Goal: Find specific page/section: Find specific page/section

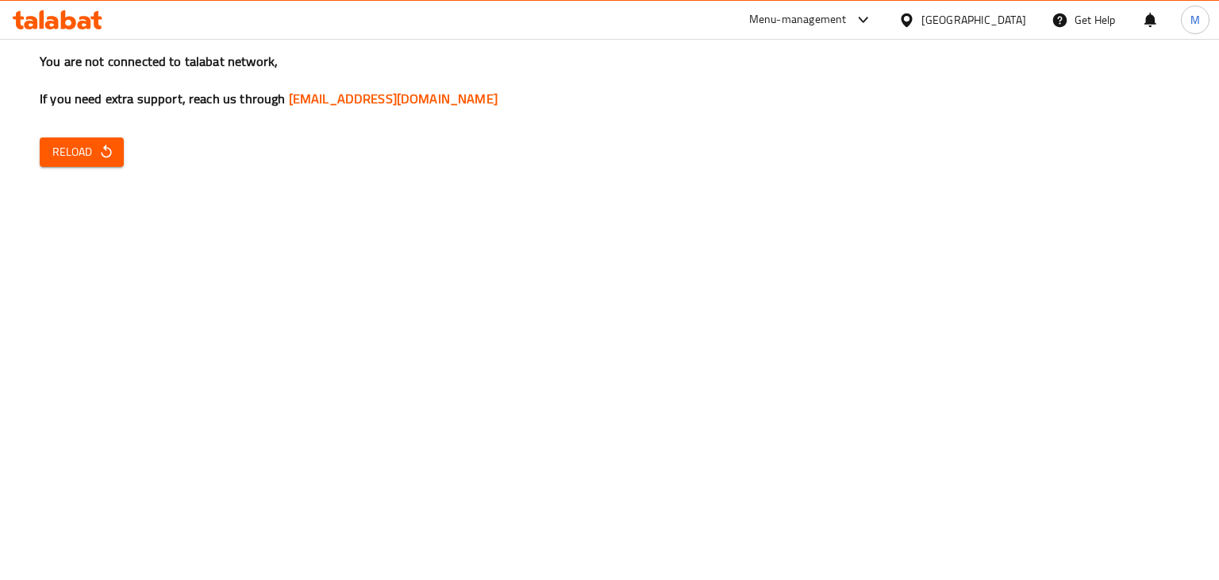
click at [94, 145] on span "Reload" at bounding box center [81, 152] width 59 height 20
click at [606, 326] on div "You are not connected to talabat network, If you need extra support, reach us t…" at bounding box center [609, 290] width 1219 height 580
click at [70, 149] on span "Reload" at bounding box center [81, 152] width 59 height 20
click at [69, 148] on span "Reload" at bounding box center [81, 152] width 59 height 20
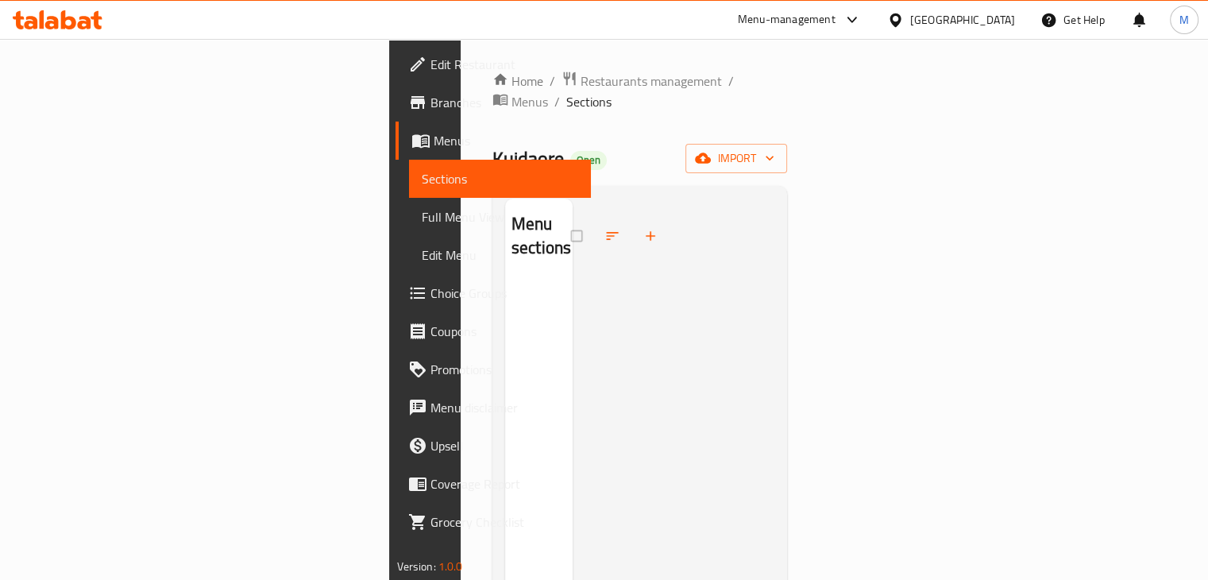
click at [910, 25] on div at bounding box center [898, 19] width 23 height 17
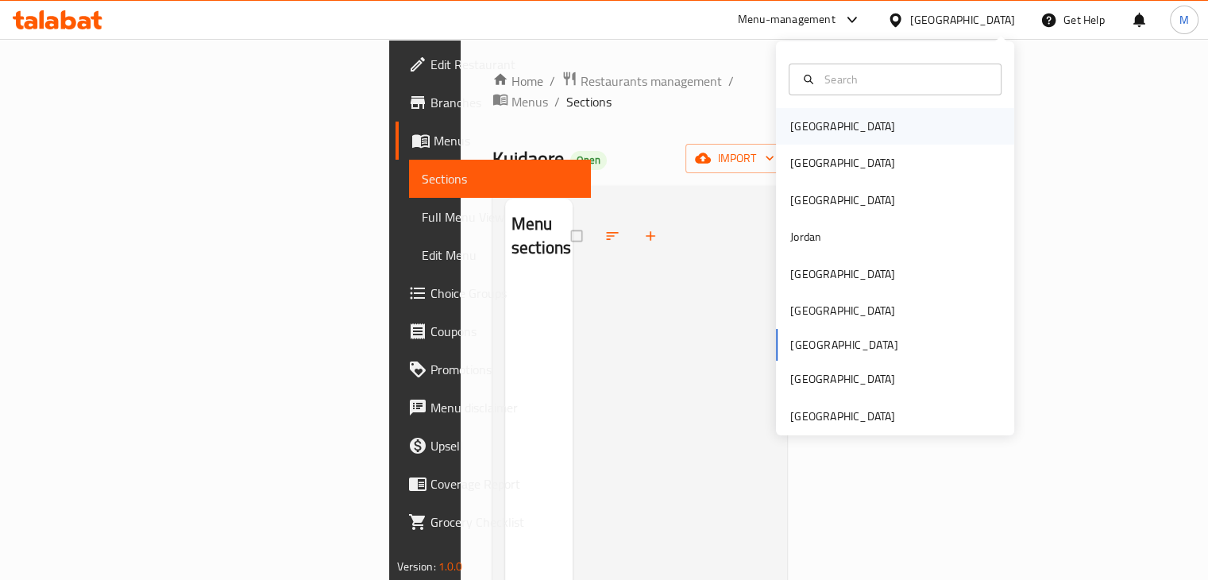
click at [823, 137] on div "[GEOGRAPHIC_DATA]" at bounding box center [842, 126] width 130 height 37
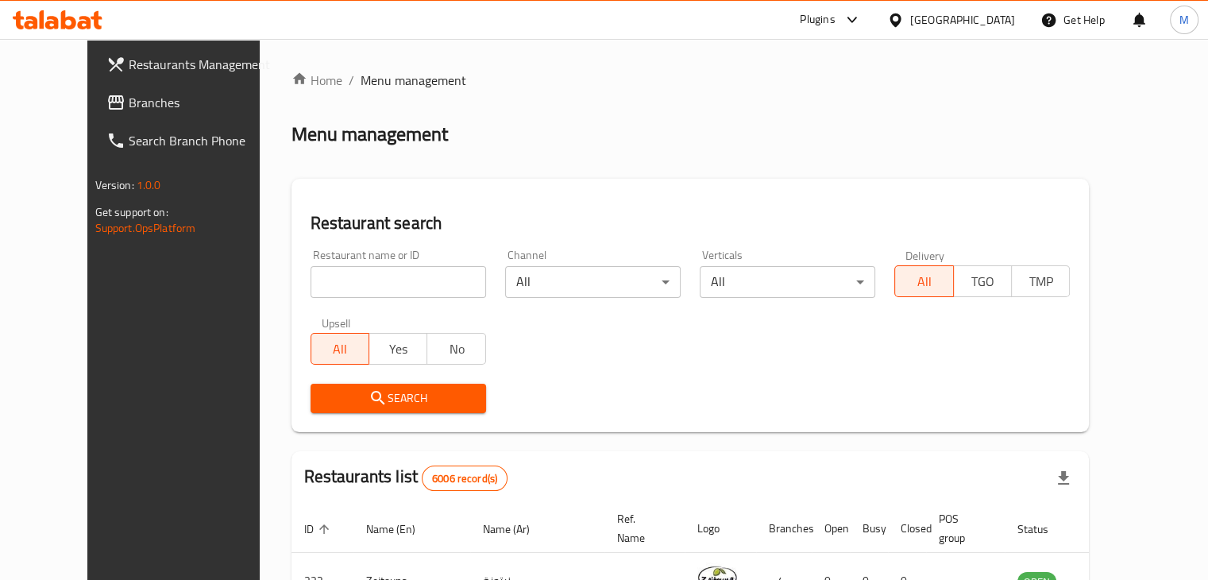
click at [129, 109] on span "Branches" at bounding box center [203, 102] width 148 height 19
